Goal: Task Accomplishment & Management: Use online tool/utility

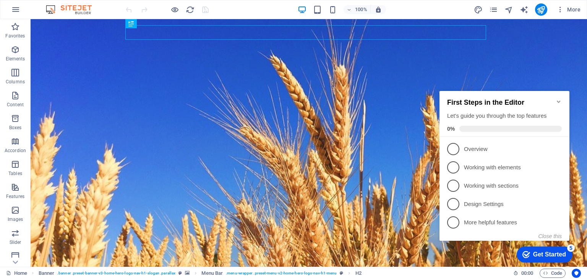
click at [558, 101] on icon "Minimize checklist" at bounding box center [558, 102] width 3 height 2
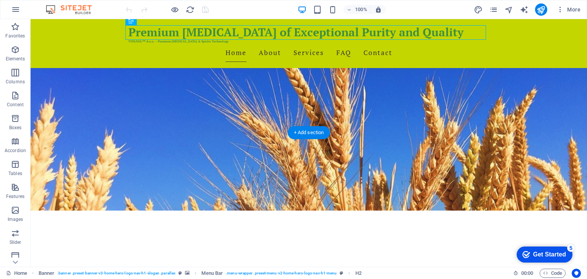
scroll to position [57, 0]
click at [401, 36] on div "Premium [MEDICAL_DATA] of Exceptional Purity and Quality" at bounding box center [308, 32] width 361 height 15
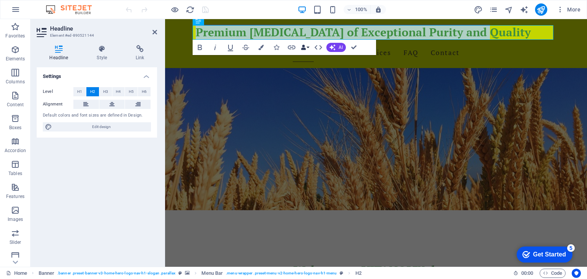
click at [308, 46] on button "Data Bindings" at bounding box center [305, 47] width 11 height 15
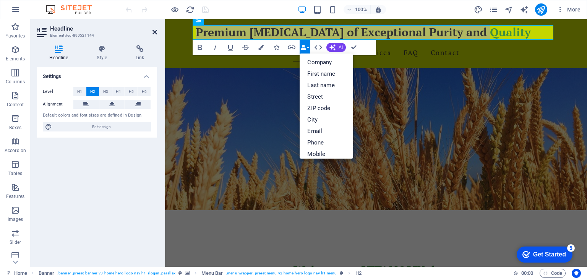
click at [154, 31] on icon at bounding box center [154, 32] width 5 height 6
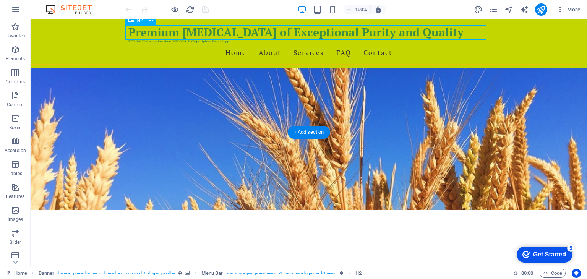
click at [401, 36] on div "Premium [MEDICAL_DATA] of Exceptional Purity and Quality" at bounding box center [308, 32] width 361 height 15
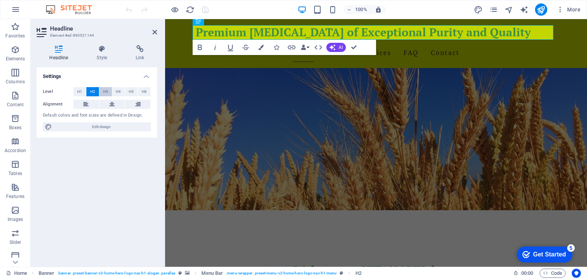
click at [106, 91] on span "H3" at bounding box center [105, 91] width 5 height 9
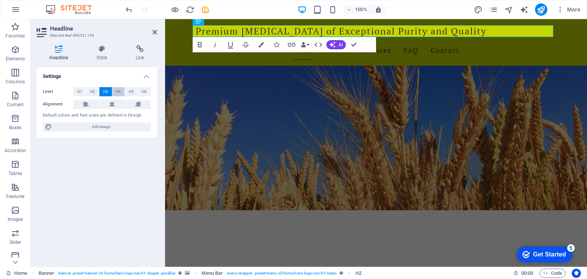
click at [119, 91] on span "H4" at bounding box center [118, 91] width 5 height 9
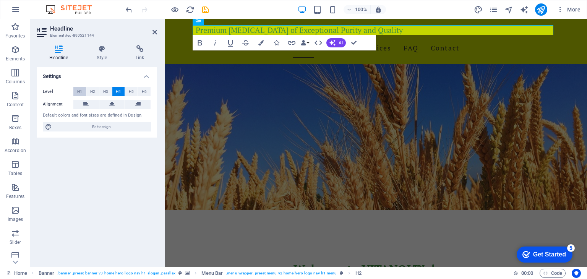
click at [81, 91] on span "H1" at bounding box center [79, 91] width 5 height 9
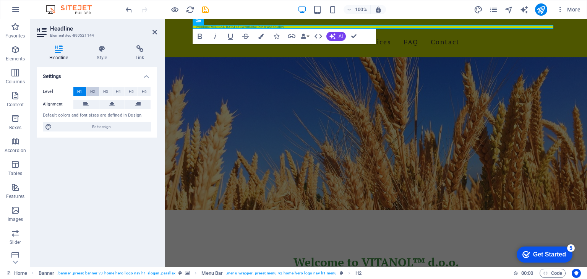
click at [91, 91] on span "H2" at bounding box center [92, 91] width 5 height 9
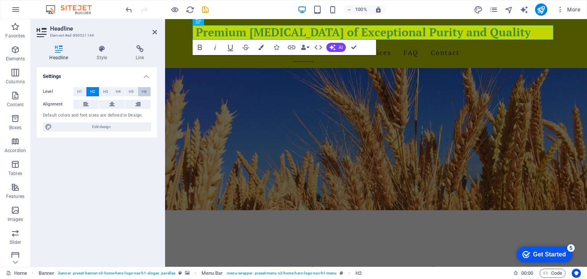
click at [145, 92] on span "H6" at bounding box center [144, 91] width 5 height 9
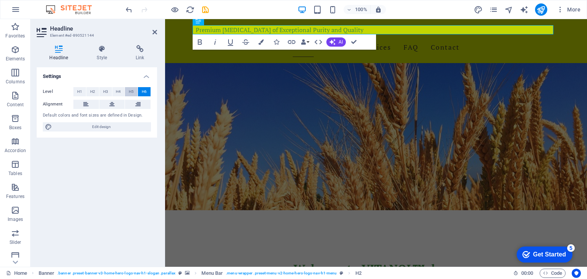
click at [131, 91] on span "H5" at bounding box center [131, 91] width 5 height 9
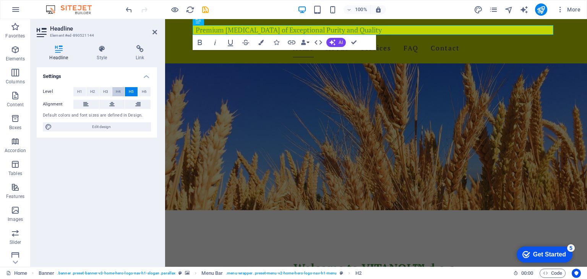
click at [118, 89] on span "H4" at bounding box center [118, 91] width 5 height 9
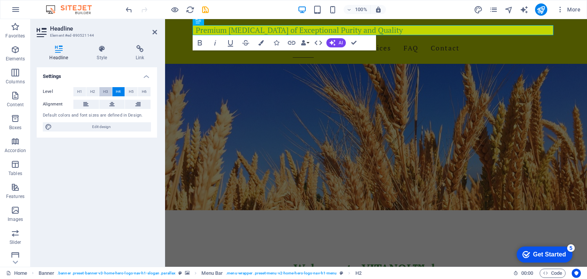
click at [109, 90] on button "H3" at bounding box center [105, 91] width 13 height 9
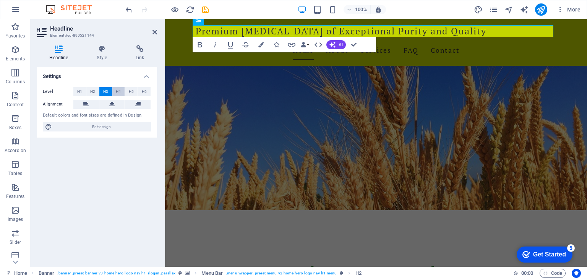
click at [120, 92] on span "H4" at bounding box center [118, 91] width 5 height 9
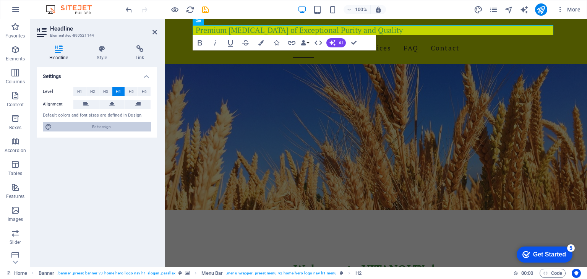
click at [94, 128] on span "Edit design" at bounding box center [101, 126] width 94 height 9
select select "px"
select select "200"
select select "px"
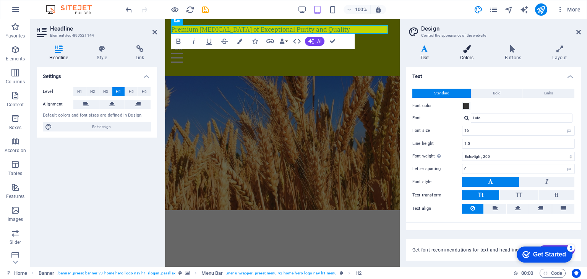
click at [467, 52] on icon at bounding box center [467, 49] width 42 height 8
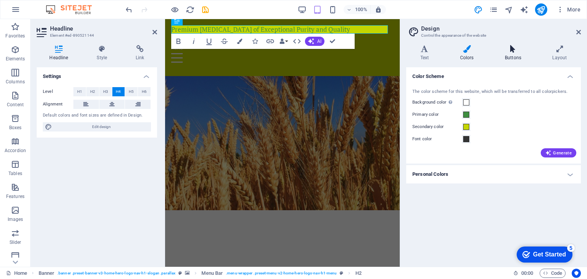
click at [514, 47] on icon at bounding box center [513, 49] width 44 height 8
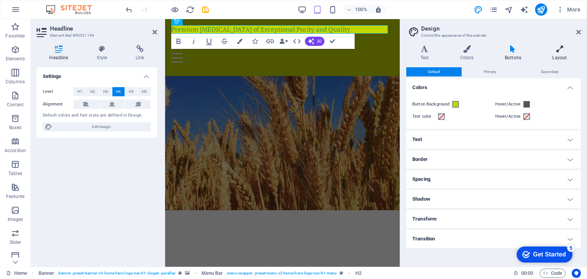
click at [561, 50] on icon at bounding box center [559, 49] width 42 height 8
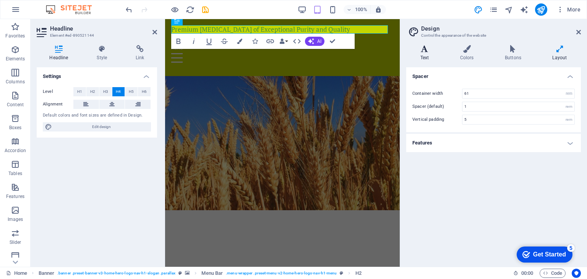
click at [424, 48] on icon at bounding box center [424, 49] width 37 height 8
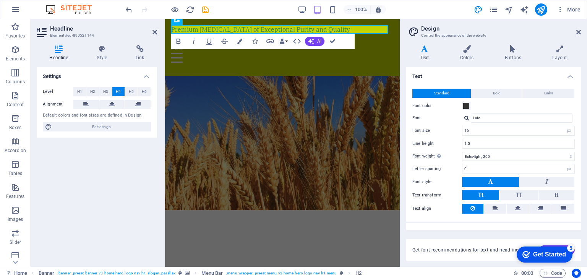
click at [433, 31] on h2 "Design" at bounding box center [501, 28] width 160 height 7
click at [106, 126] on span "Edit design" at bounding box center [101, 126] width 94 height 9
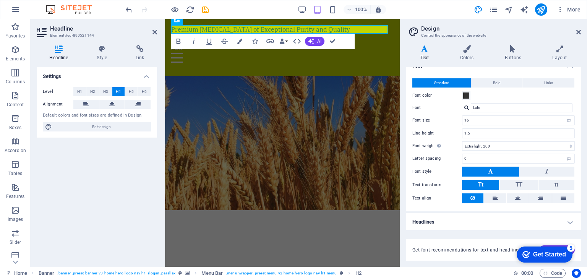
click at [569, 219] on h4 "Headlines" at bounding box center [493, 222] width 175 height 18
click at [541, 256] on div "Get Started" at bounding box center [549, 254] width 33 height 7
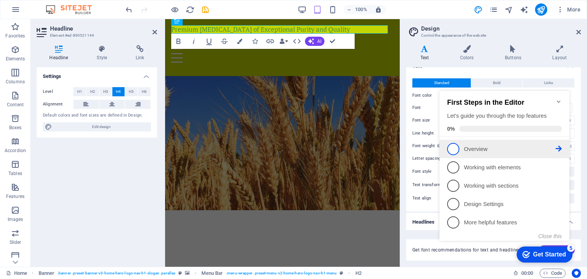
click at [456, 147] on span "1" at bounding box center [453, 149] width 12 height 12
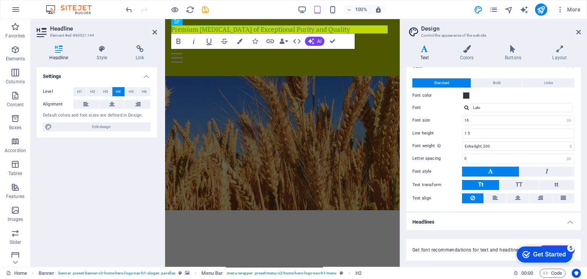
scroll to position [0, 0]
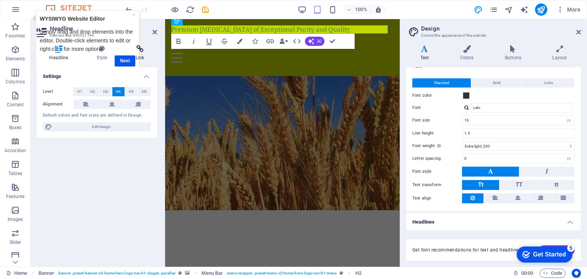
click at [128, 60] on h4 "Link" at bounding box center [140, 53] width 34 height 16
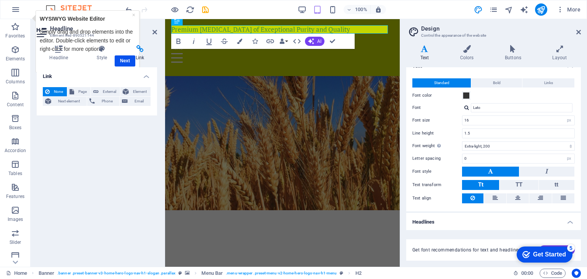
click at [128, 60] on h4 "Link" at bounding box center [140, 53] width 34 height 16
click at [101, 56] on h4 "Style" at bounding box center [103, 53] width 39 height 16
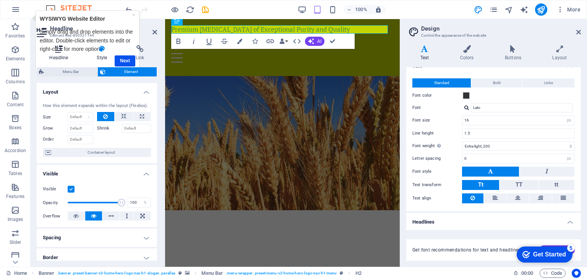
click at [60, 58] on h4 "Headline" at bounding box center [60, 53] width 47 height 16
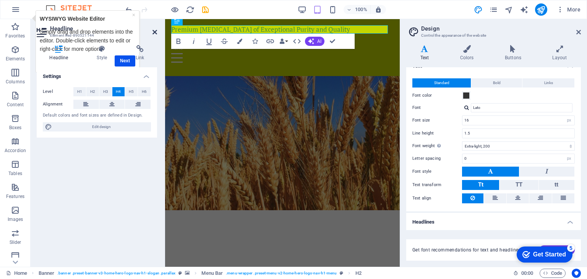
click at [154, 31] on icon at bounding box center [154, 32] width 5 height 6
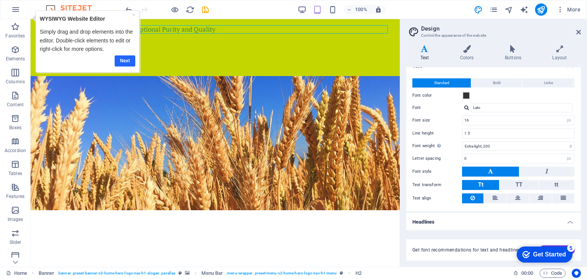
click at [128, 61] on link "Next" at bounding box center [125, 60] width 21 height 11
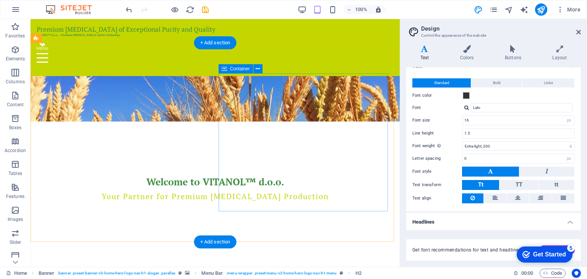
scroll to position [146, 0]
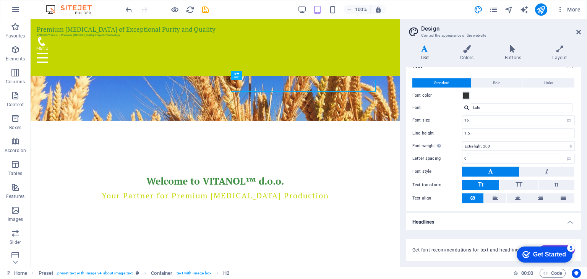
click at [83, 9] on img at bounding box center [72, 9] width 57 height 9
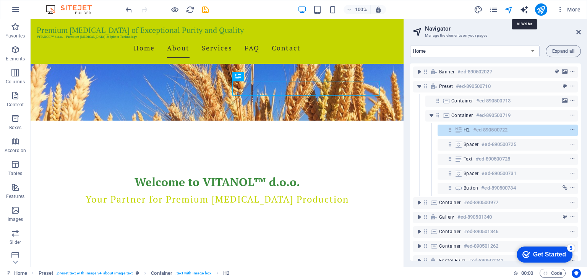
select select "English"
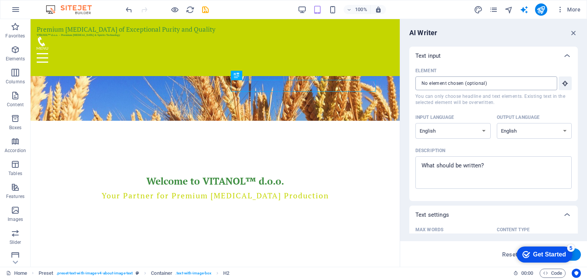
click at [495, 83] on input "Element ​ You can only choose headline and text elements. Existing text in the …" at bounding box center [483, 83] width 136 height 14
click at [574, 31] on icon "button" at bounding box center [573, 33] width 8 height 8
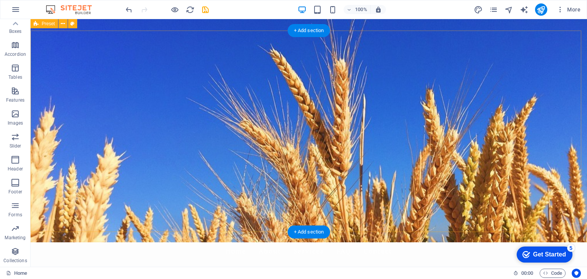
scroll to position [0, 0]
